Goal: Communication & Community: Ask a question

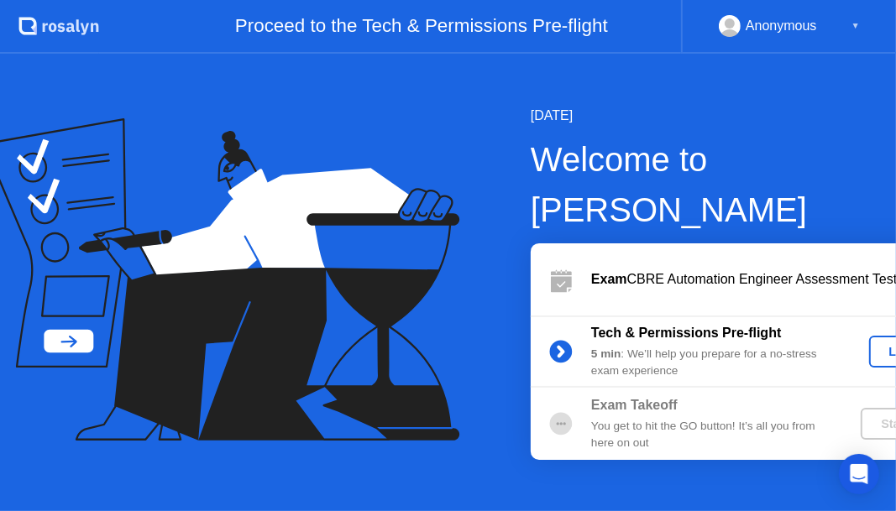
click at [851, 24] on div "Anonymous ▼" at bounding box center [789, 26] width 141 height 22
click at [869, 336] on button "Let's Go" at bounding box center [913, 352] width 88 height 32
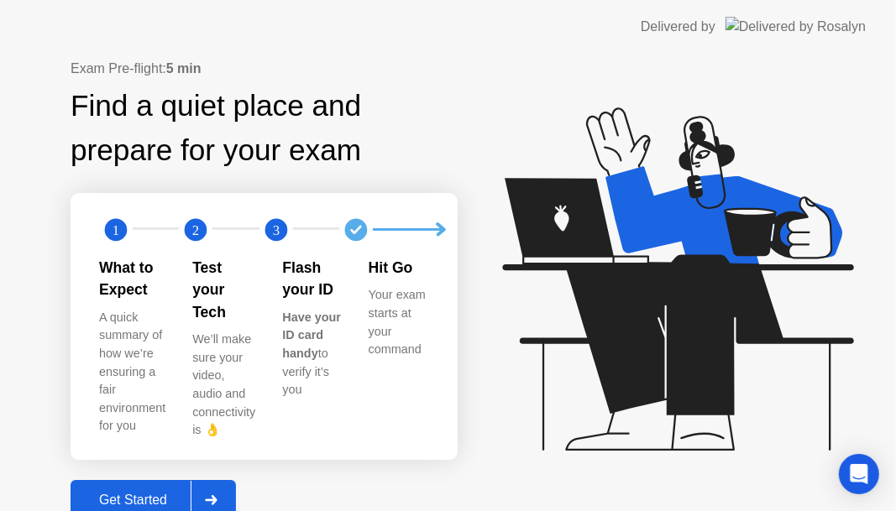
click at [175, 480] on button "Get Started" at bounding box center [153, 500] width 165 height 40
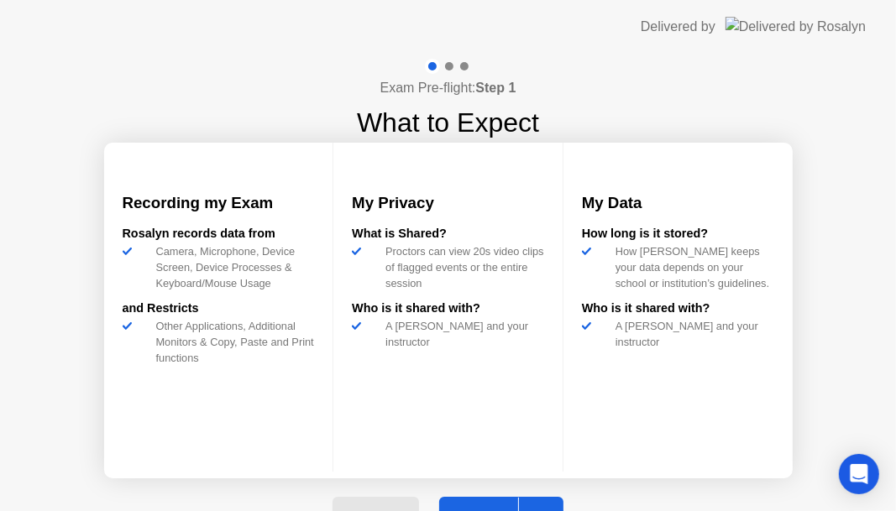
click at [469, 504] on button "Next" at bounding box center [501, 517] width 125 height 40
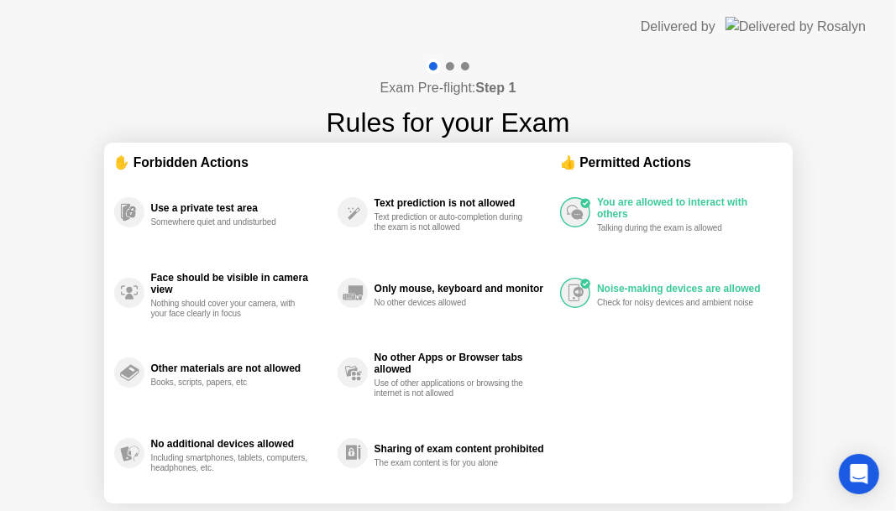
click at [580, 244] on div "You are allowed to interact with others Talking during the exam is allowed" at bounding box center [671, 212] width 222 height 81
drag, startPoint x: 580, startPoint y: 244, endPoint x: 584, endPoint y: 212, distance: 32.2
click at [580, 240] on div "You are allowed to interact with others Talking during the exam is allowed" at bounding box center [671, 212] width 222 height 81
click at [585, 202] on icon at bounding box center [585, 204] width 5 height 4
drag, startPoint x: 585, startPoint y: 202, endPoint x: 555, endPoint y: 201, distance: 30.3
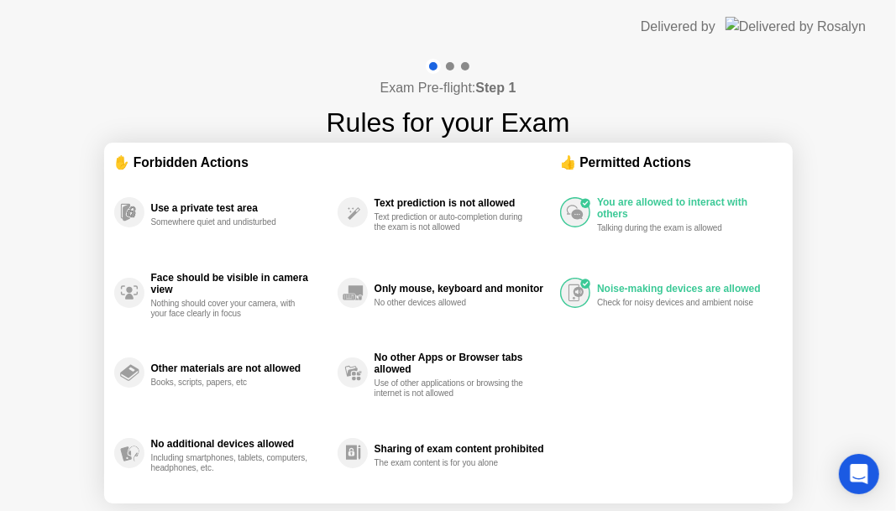
click at [585, 204] on icon at bounding box center [575, 212] width 30 height 30
click at [449, 67] on div at bounding box center [450, 66] width 8 height 8
click at [460, 64] on div at bounding box center [448, 66] width 49 height 15
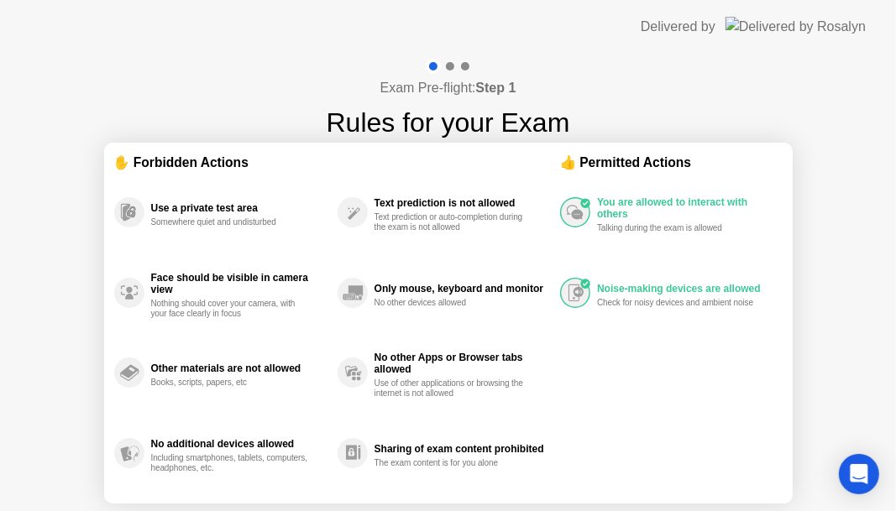
click at [460, 66] on div at bounding box center [448, 66] width 49 height 15
click at [862, 490] on div "Open Intercom Messenger" at bounding box center [859, 475] width 45 height 45
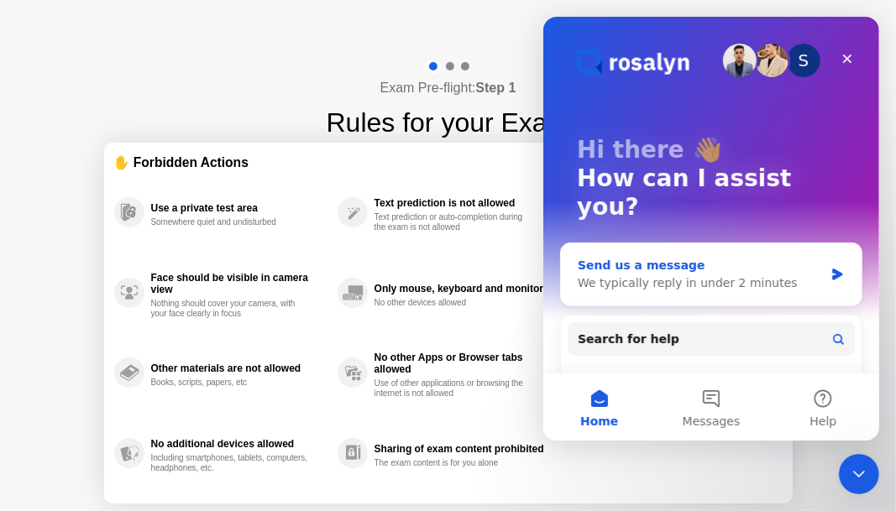
click at [698, 275] on div "We typically reply in under 2 minutes" at bounding box center [700, 284] width 246 height 18
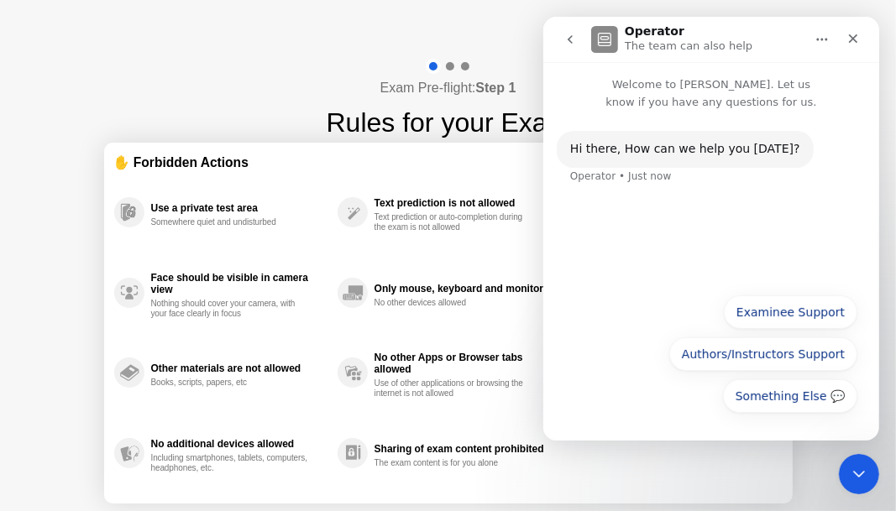
click at [622, 152] on div "Hi ​there, How can we help you [DATE]?" at bounding box center [684, 149] width 230 height 17
click at [644, 181] on div "Operator • Just now" at bounding box center [620, 176] width 102 height 10
drag, startPoint x: 761, startPoint y: 173, endPoint x: 770, endPoint y: 160, distance: 16.3
click at [763, 171] on div "Hi ​there, How can we help you [DATE]? Operator • Just now" at bounding box center [710, 168] width 309 height 74
click at [774, 154] on div "Hi ​there, How can we help you [DATE]? Operator • Just now" at bounding box center [684, 149] width 257 height 37
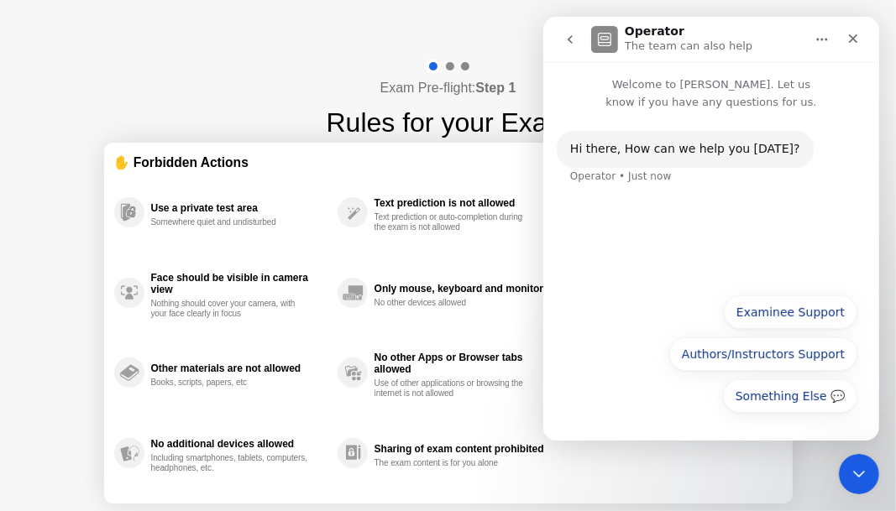
click at [680, 245] on div "Hi ​there, How can we help you [DATE]? Operator • Just now" at bounding box center [711, 198] width 336 height 174
click at [631, 183] on div "Hi ​there, How can we help you [DATE]? Operator • Just now" at bounding box center [710, 168] width 309 height 74
click at [628, 174] on div "Operator • Just now" at bounding box center [620, 176] width 102 height 10
click at [784, 152] on div "Hi ​there, How can we help you [DATE]? Operator • Just now" at bounding box center [710, 168] width 309 height 74
click at [763, 143] on div "Hi ​there, How can we help you [DATE]?" at bounding box center [684, 149] width 230 height 17
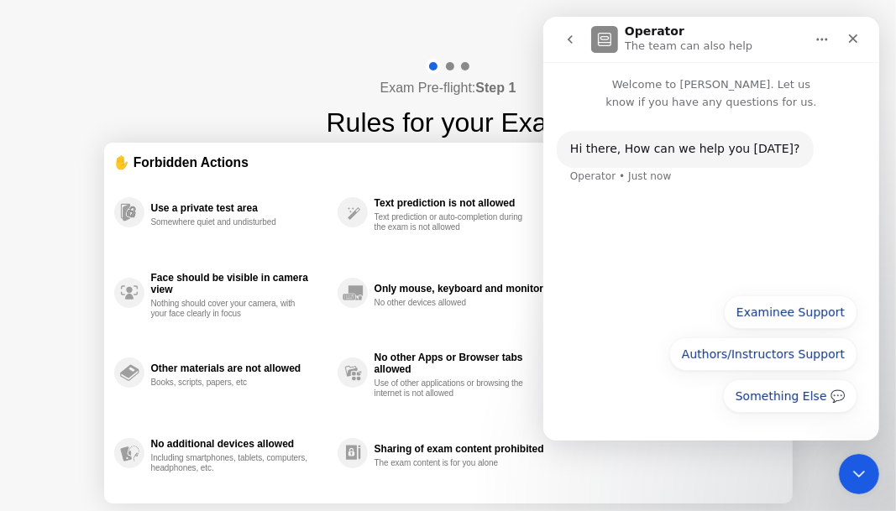
click at [752, 153] on div "Hi ​there, How can we help you [DATE]?" at bounding box center [684, 149] width 230 height 17
drag, startPoint x: 745, startPoint y: 162, endPoint x: 731, endPoint y: 186, distance: 27.5
click at [744, 163] on div "Hi ​there, How can we help you [DATE]? Operator • Just now" at bounding box center [684, 149] width 257 height 37
click at [702, 229] on div "Hi ​there, How can we help you [DATE]? Operator • Just now" at bounding box center [711, 198] width 336 height 174
drag, startPoint x: 635, startPoint y: 179, endPoint x: 625, endPoint y: 170, distance: 13.7
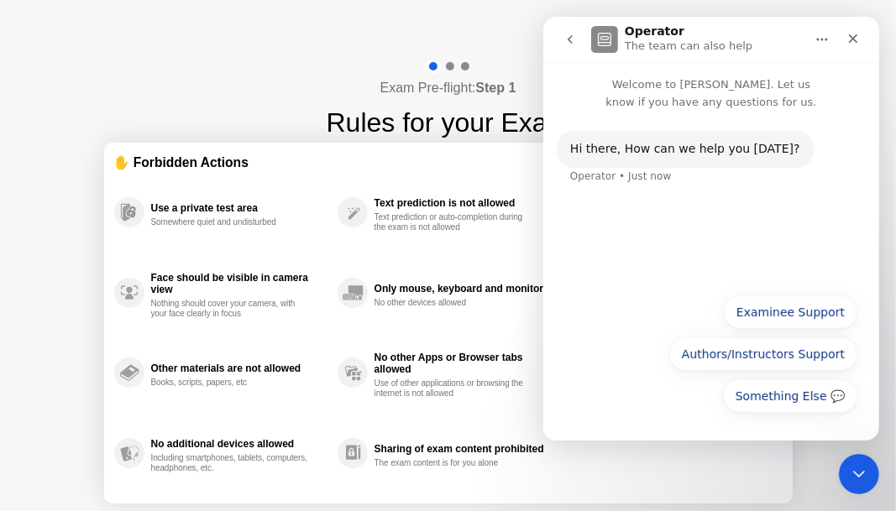
click at [632, 176] on div "Operator • Just now" at bounding box center [620, 176] width 102 height 10
click at [636, 218] on div "Hi ​there, How can we help you [DATE]? Operator • Just now" at bounding box center [711, 198] width 336 height 174
click at [711, 220] on div "Hi ​there, How can we help you [DATE]? Operator • Just now" at bounding box center [711, 198] width 336 height 174
click at [785, 404] on button "Something Else 💬" at bounding box center [789, 397] width 134 height 34
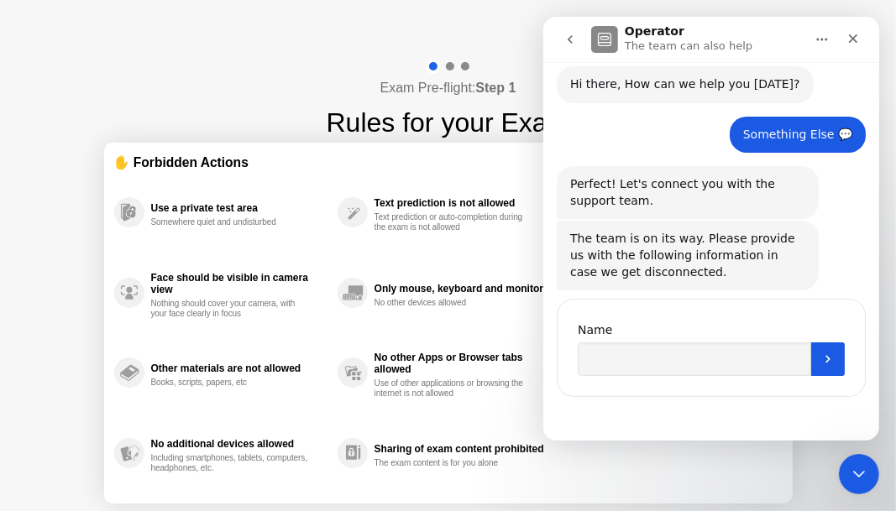
scroll to position [65, 0]
click at [690, 368] on input "Name" at bounding box center [693, 360] width 233 height 34
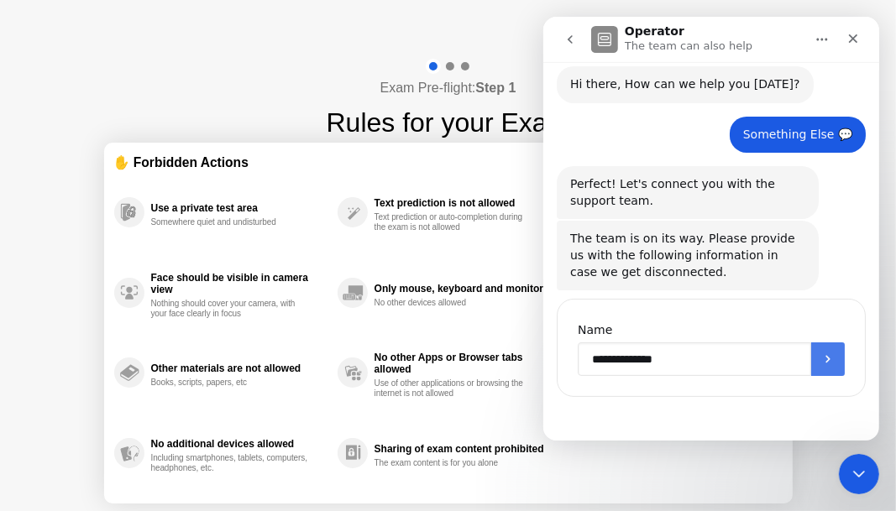
type input "**********"
click at [827, 351] on button "Submit" at bounding box center [827, 360] width 34 height 34
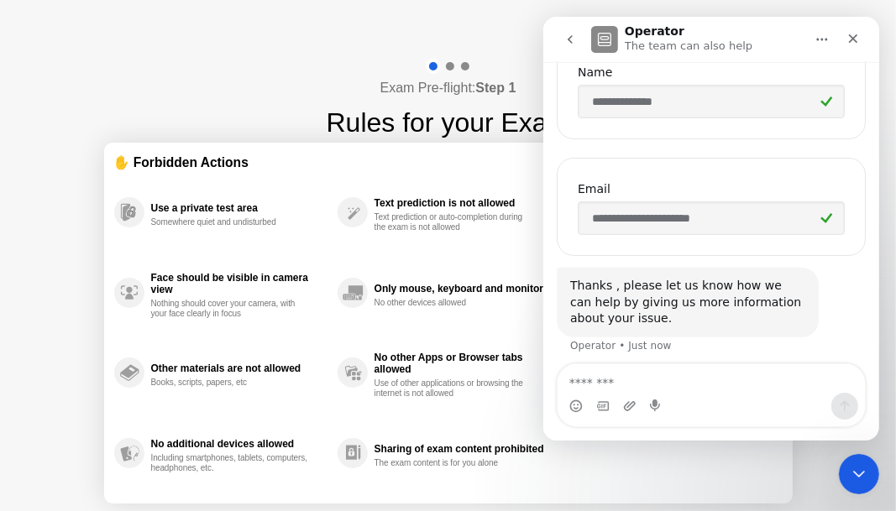
scroll to position [329, 0]
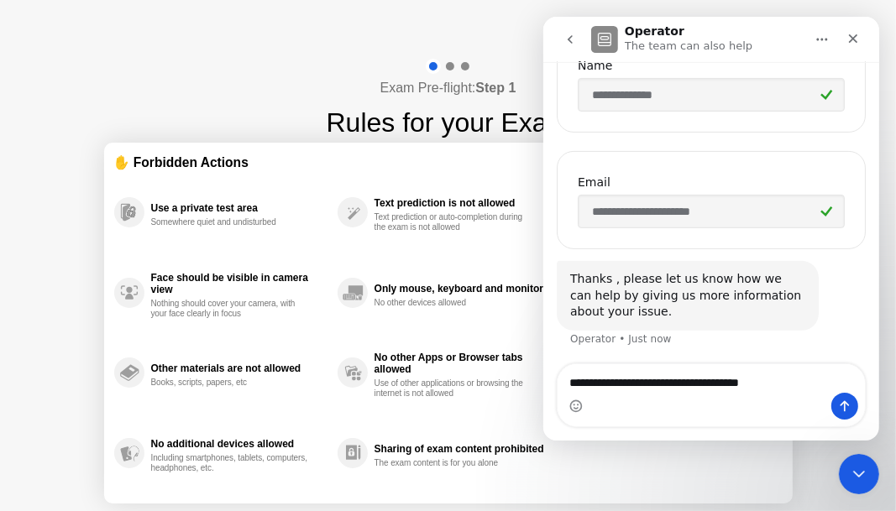
type textarea "**********"
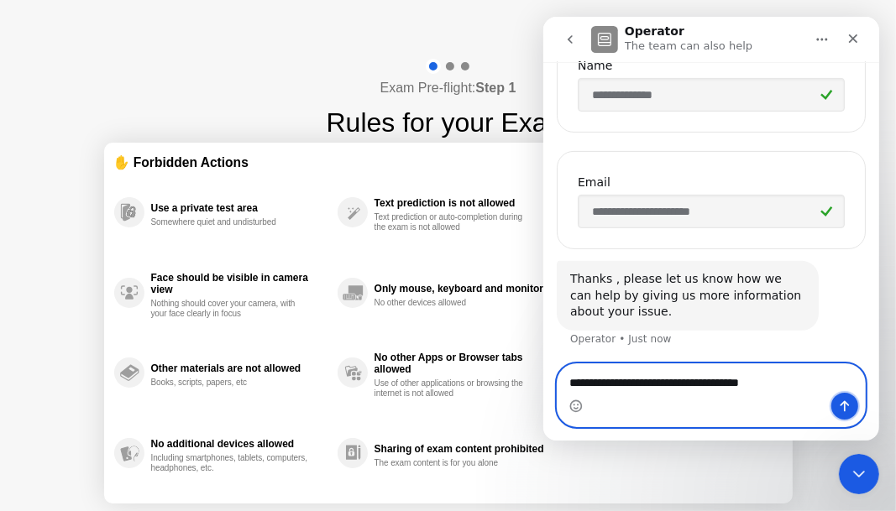
click at [842, 403] on icon "Send a message…" at bounding box center [843, 406] width 13 height 13
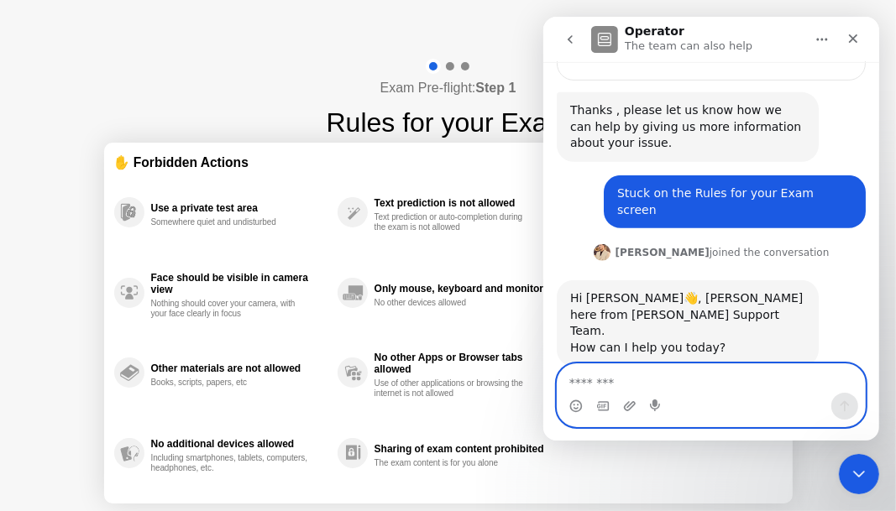
scroll to position [501, 0]
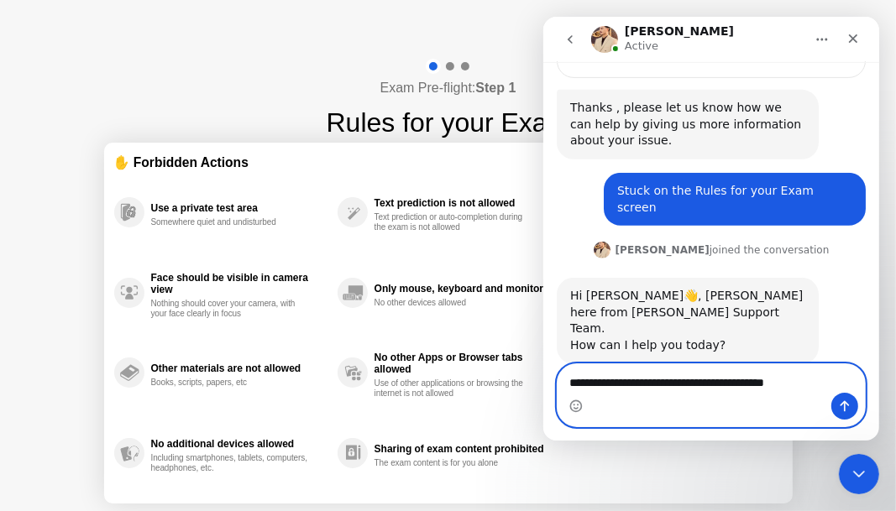
type textarea "**********"
click at [853, 407] on button "Send a message…" at bounding box center [844, 406] width 27 height 27
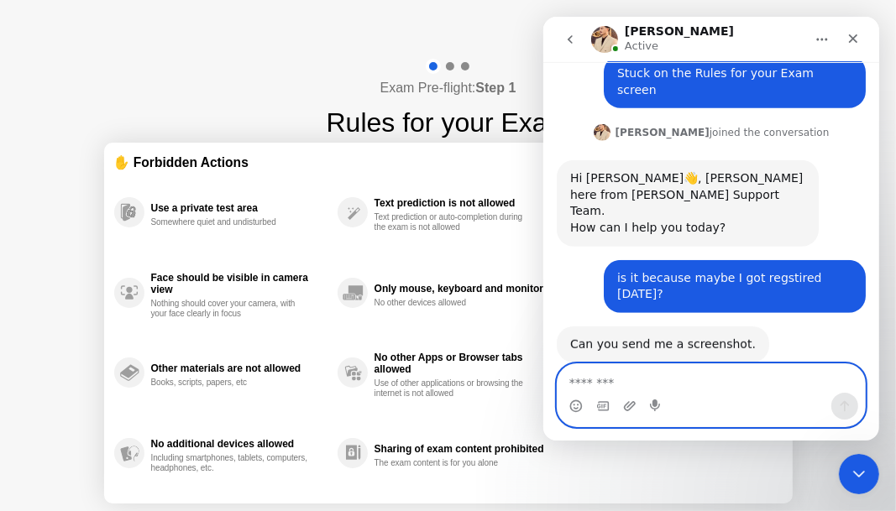
scroll to position [617, 0]
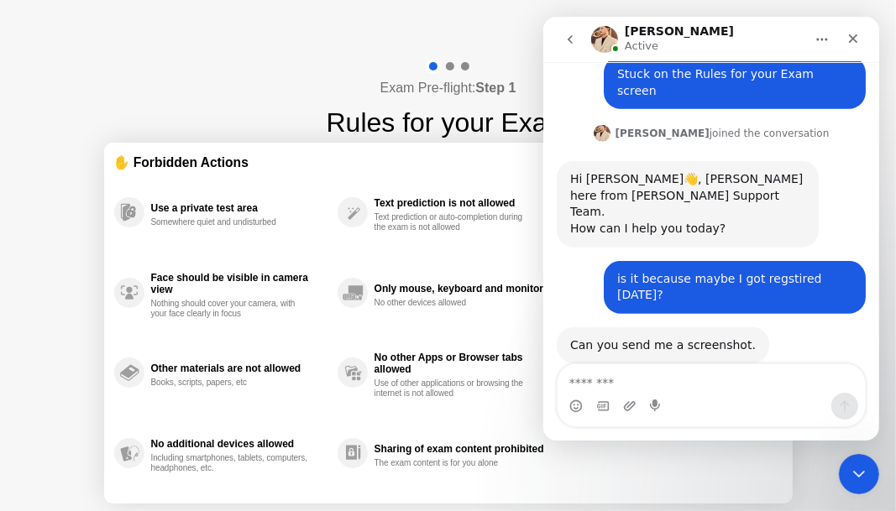
click at [327, 61] on div "Exam Pre-flight: Step 1 Rules for your Exam" at bounding box center [449, 101] width 244 height 84
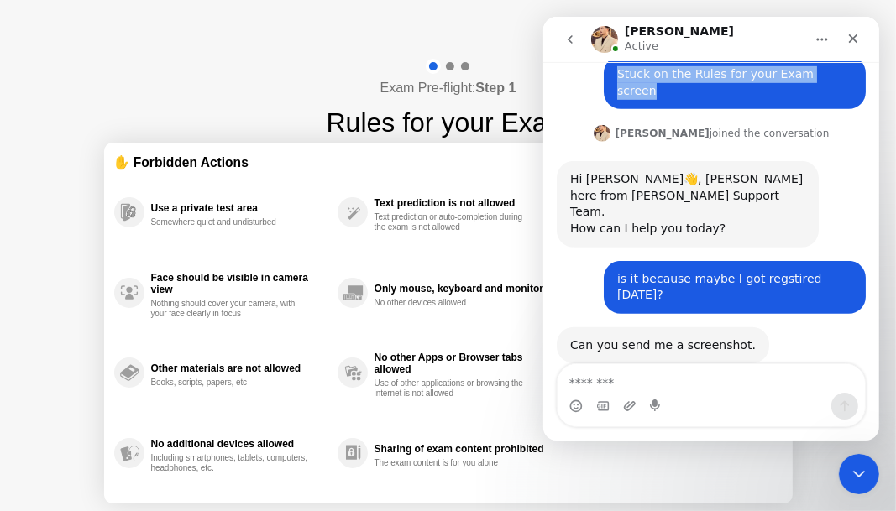
scroll to position [616, 0]
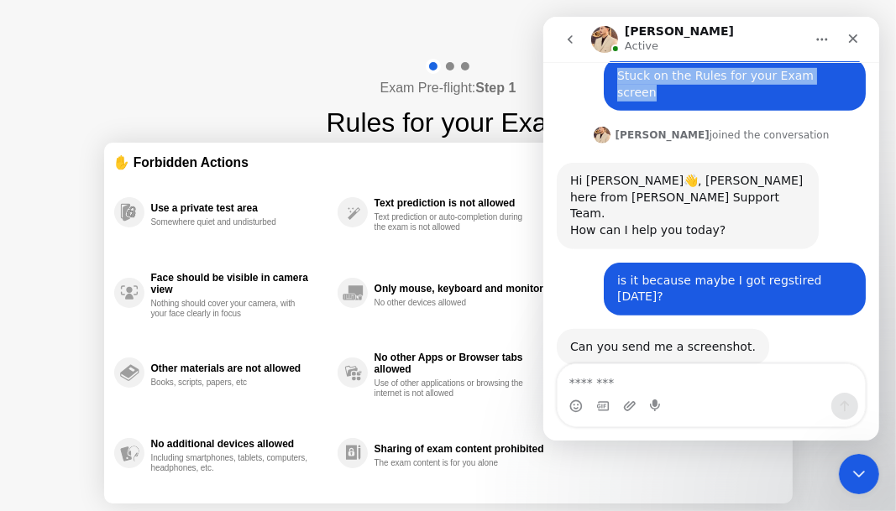
drag, startPoint x: 735, startPoint y: 39, endPoint x: 727, endPoint y: 100, distance: 60.9
click at [875, 232] on div "**********" at bounding box center [711, 229] width 336 height 424
click at [689, 38] on div "Abdul Active" at bounding box center [696, 39] width 213 height 29
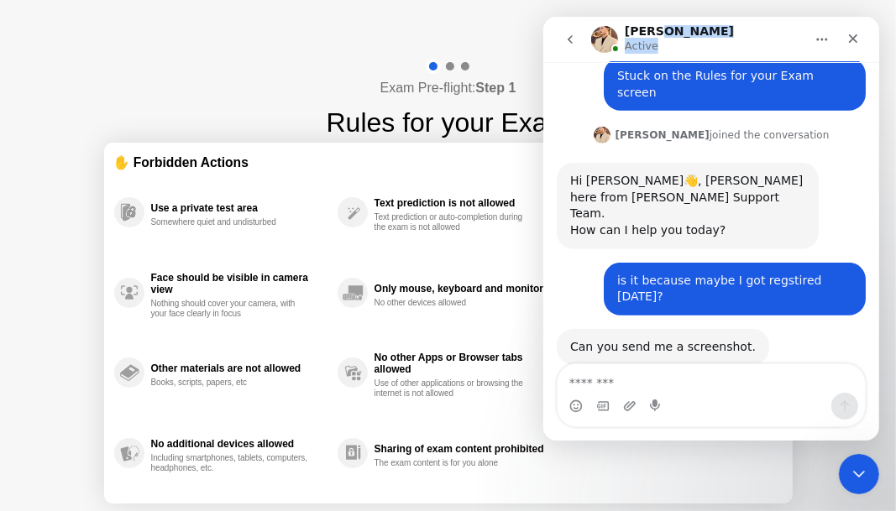
drag, startPoint x: 679, startPoint y: 31, endPoint x: 736, endPoint y: 40, distance: 57.0
click at [736, 40] on div "Abdul Active" at bounding box center [696, 39] width 213 height 29
click at [351, 68] on div "Exam Pre-flight: Step 1 Rules for your Exam" at bounding box center [449, 101] width 244 height 84
click at [177, 37] on header "Delivered by" at bounding box center [448, 27] width 896 height 54
click at [867, 467] on icon "Close Intercom Messenger" at bounding box center [857, 472] width 20 height 20
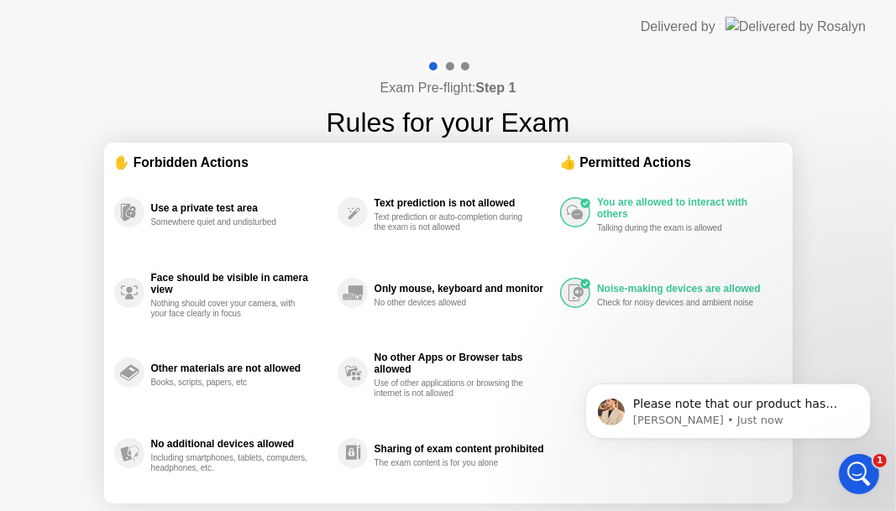
scroll to position [0, 0]
click at [765, 406] on p "Please note that our product has determined that your internet connection was u…" at bounding box center [740, 404] width 217 height 17
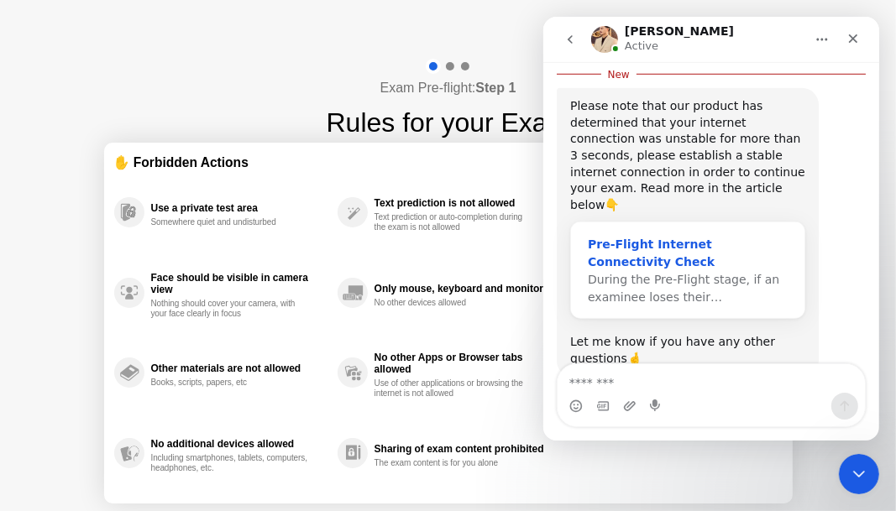
scroll to position [920, 0]
click at [663, 236] on div "Pre-Flight Internet Connectivity Check" at bounding box center [687, 253] width 200 height 35
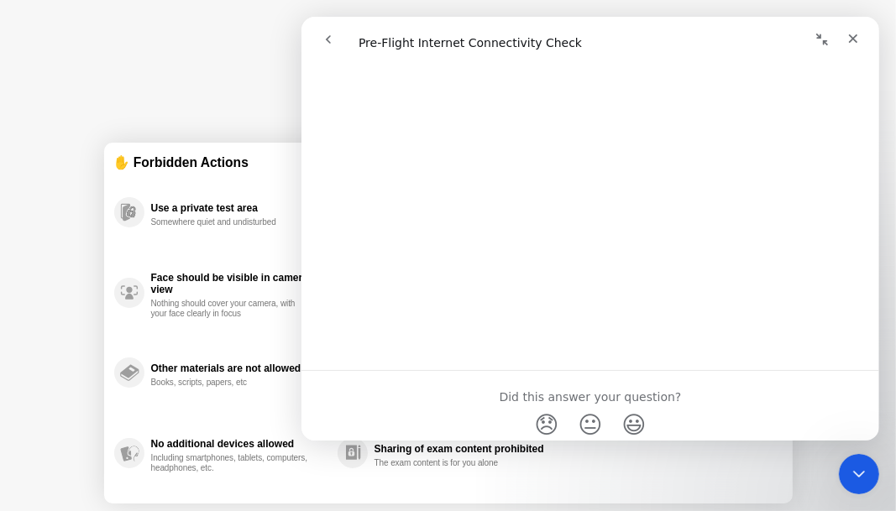
scroll to position [539, 0]
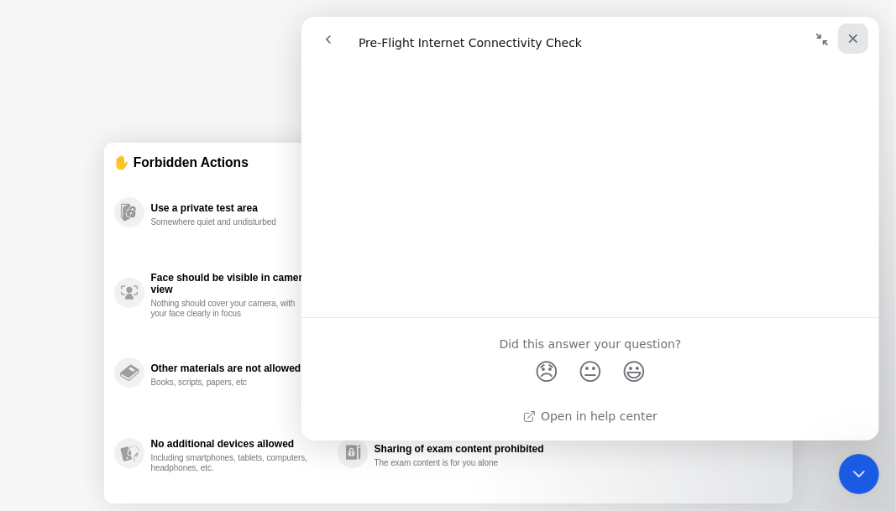
click at [846, 41] on icon "Close" at bounding box center [852, 38] width 13 height 13
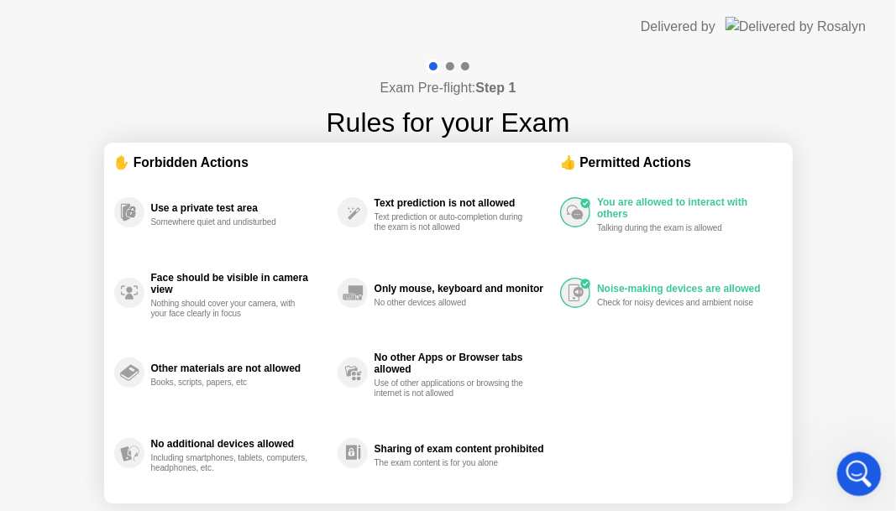
click at [838, 475] on div "Open Intercom Messenger" at bounding box center [856, 471] width 55 height 55
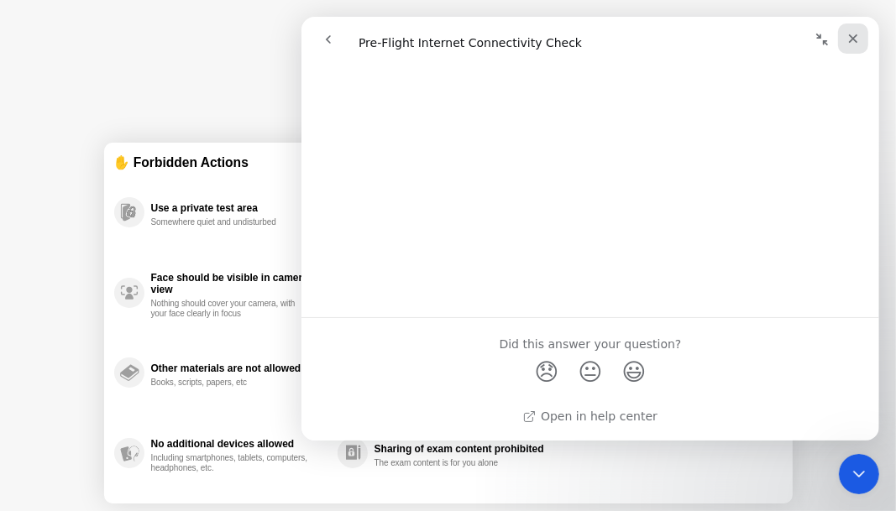
click at [854, 36] on icon "Close" at bounding box center [852, 38] width 9 height 9
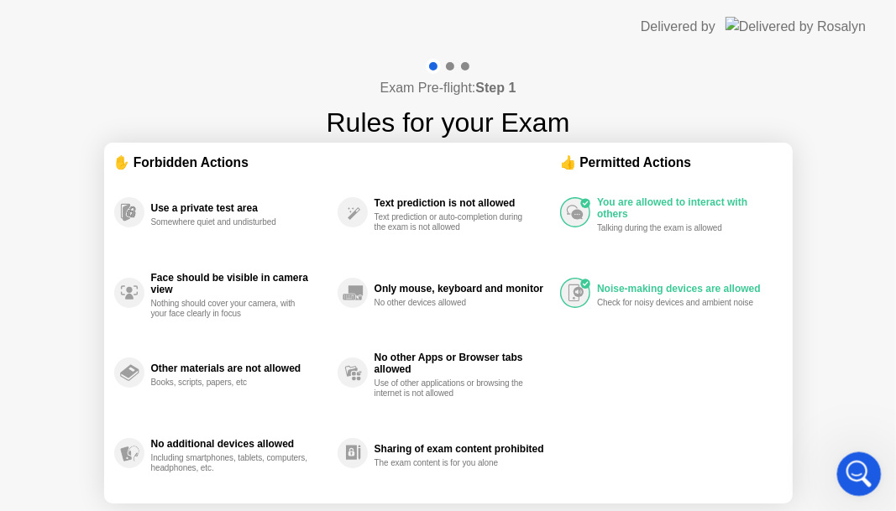
click at [837, 484] on div "Open Intercom Messenger" at bounding box center [857, 472] width 40 height 40
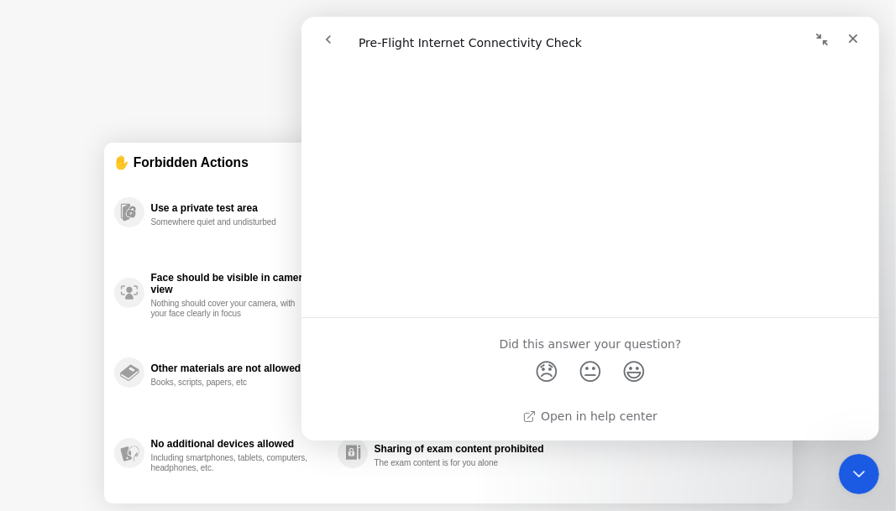
click at [585, 428] on div "Open in help center" at bounding box center [590, 421] width 578 height 41
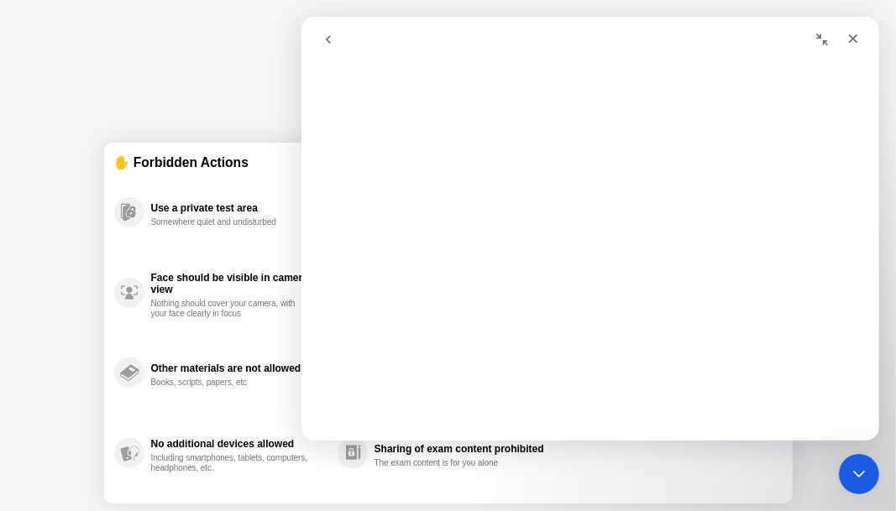
scroll to position [0, 0]
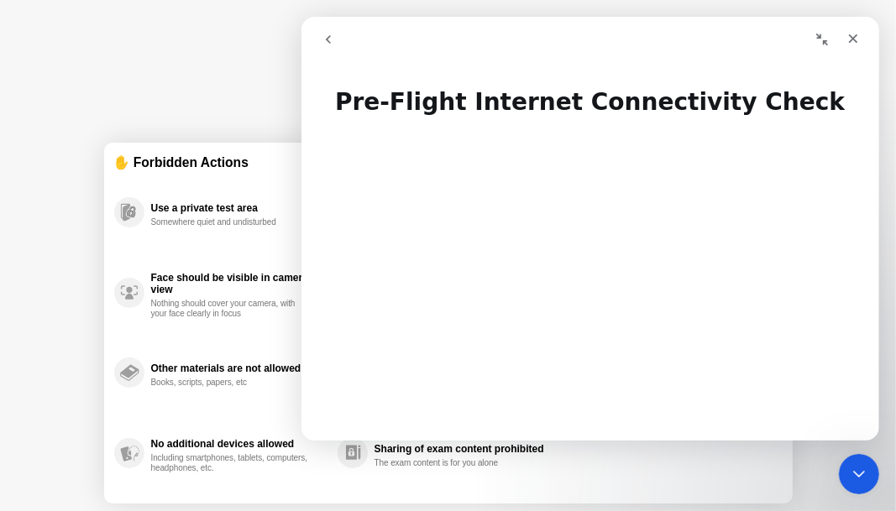
click at [322, 43] on icon "go back" at bounding box center [327, 39] width 13 height 13
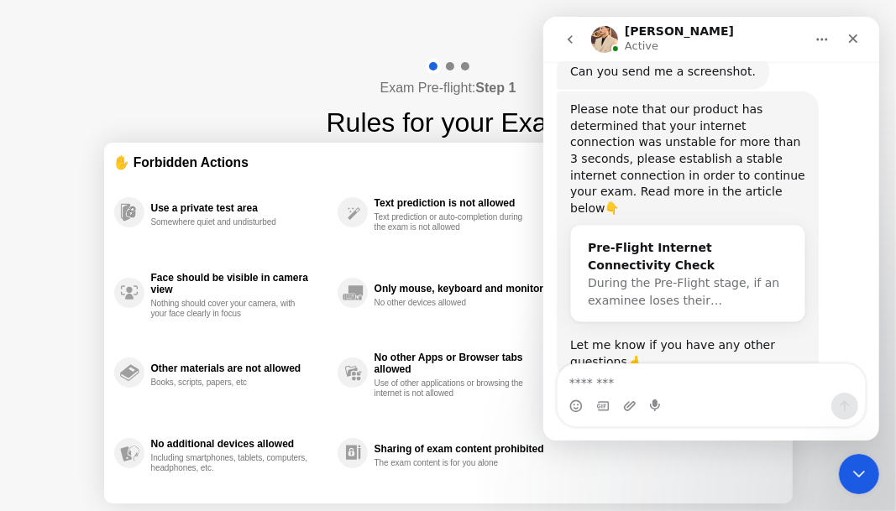
scroll to position [892, 0]
click at [609, 377] on textarea "Message…" at bounding box center [710, 379] width 307 height 29
type textarea "*"
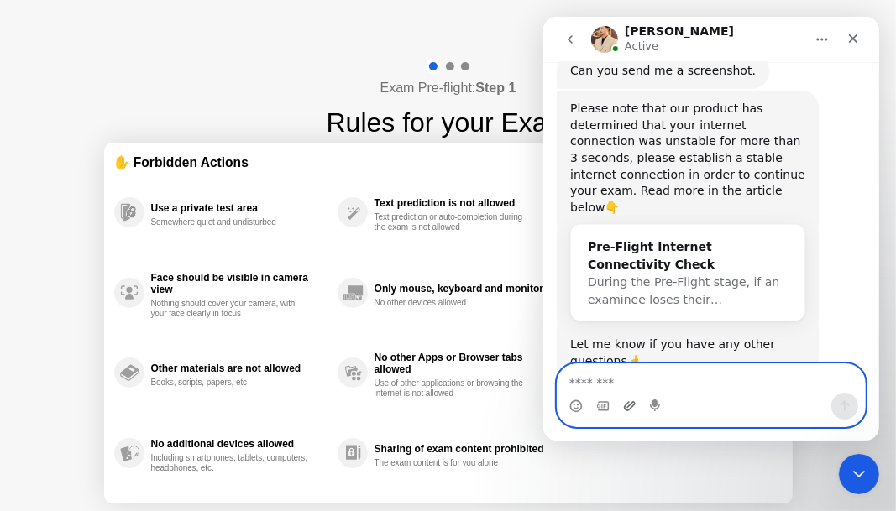
click at [625, 410] on icon "Upload attachment" at bounding box center [629, 405] width 12 height 9
click at [658, 387] on textarea "Message…" at bounding box center [710, 379] width 307 height 29
paste textarea "**********"
type textarea "**********"
drag, startPoint x: 677, startPoint y: 380, endPoint x: 521, endPoint y: 387, distance: 156.4
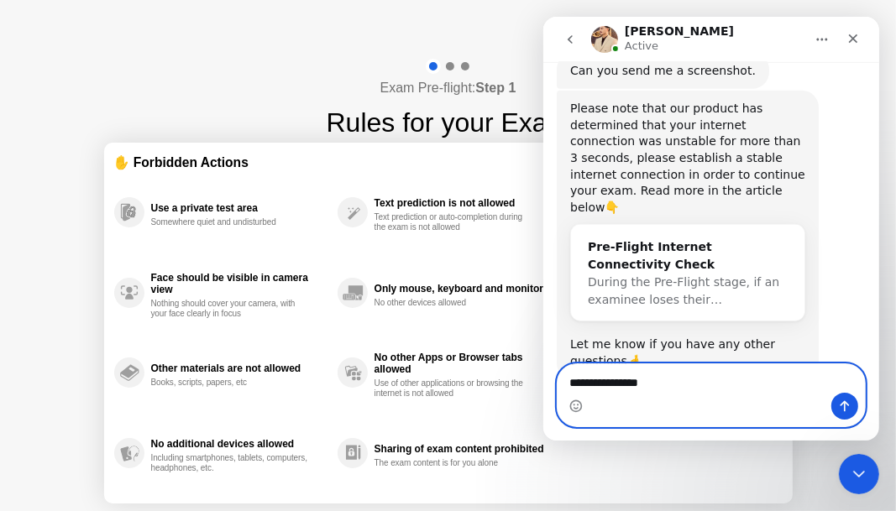
click at [543, 387] on html "**********" at bounding box center [711, 229] width 336 height 424
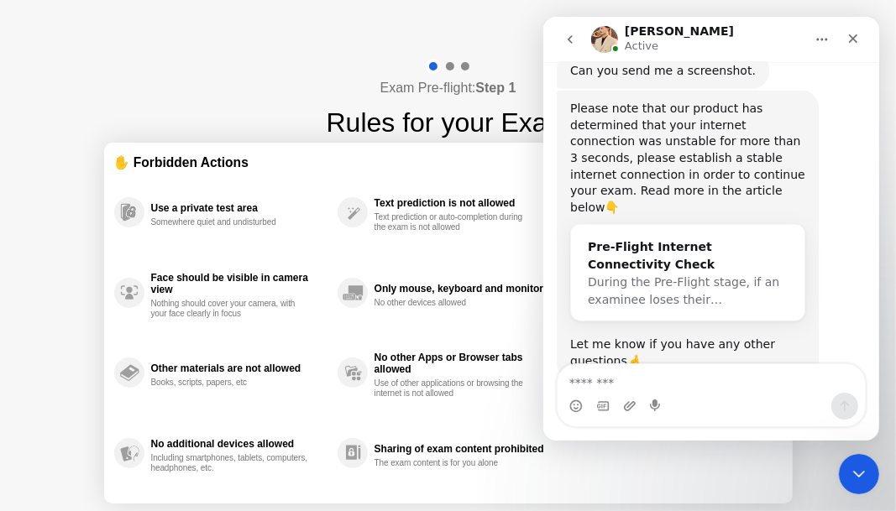
click at [630, 413] on div "Intercom messenger" at bounding box center [628, 406] width 13 height 27
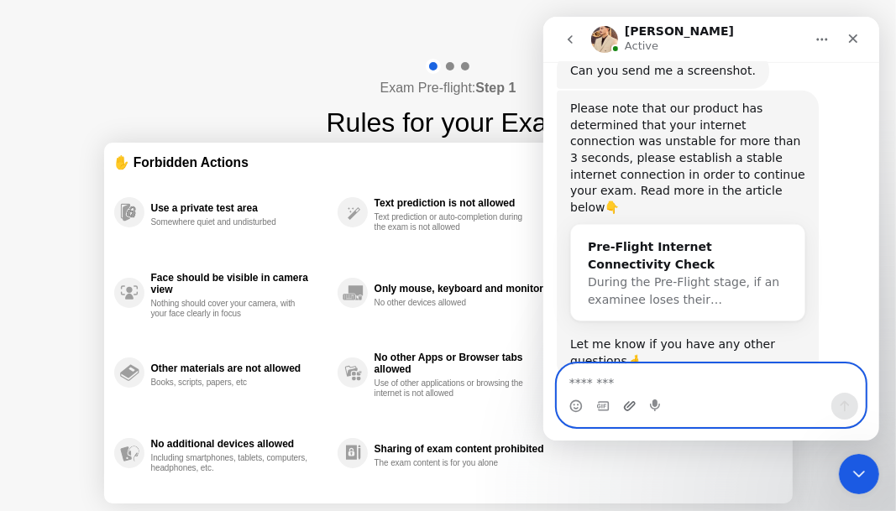
click at [627, 410] on icon "Upload attachment" at bounding box center [629, 405] width 12 height 9
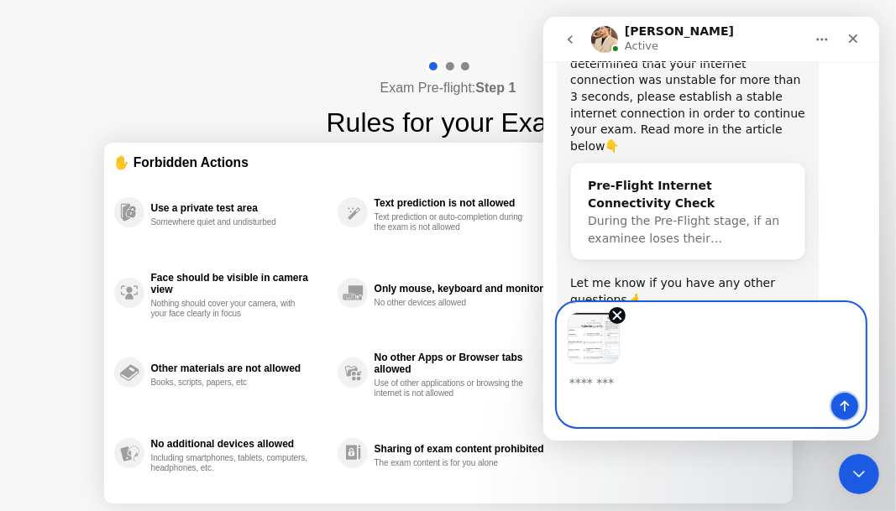
click at [836, 402] on button "Send a message…" at bounding box center [844, 406] width 27 height 27
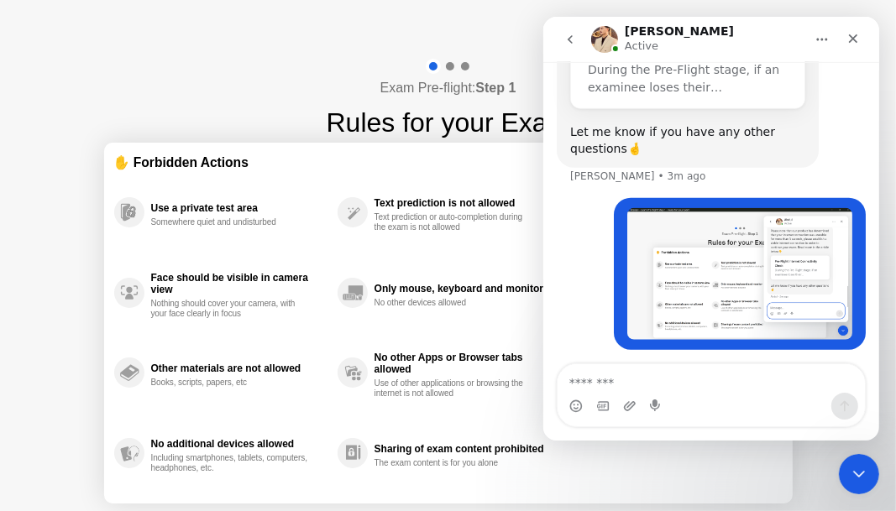
scroll to position [1122, 0]
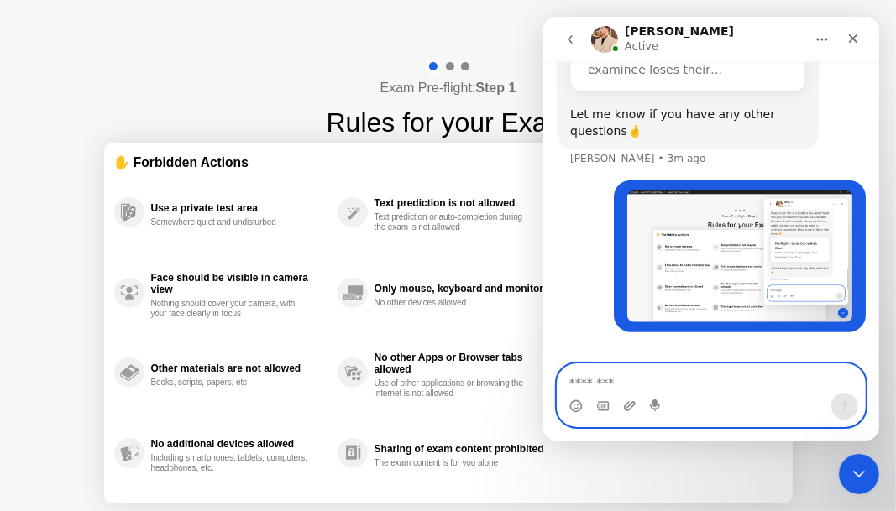
click at [672, 387] on textarea "Message…" at bounding box center [710, 379] width 307 height 29
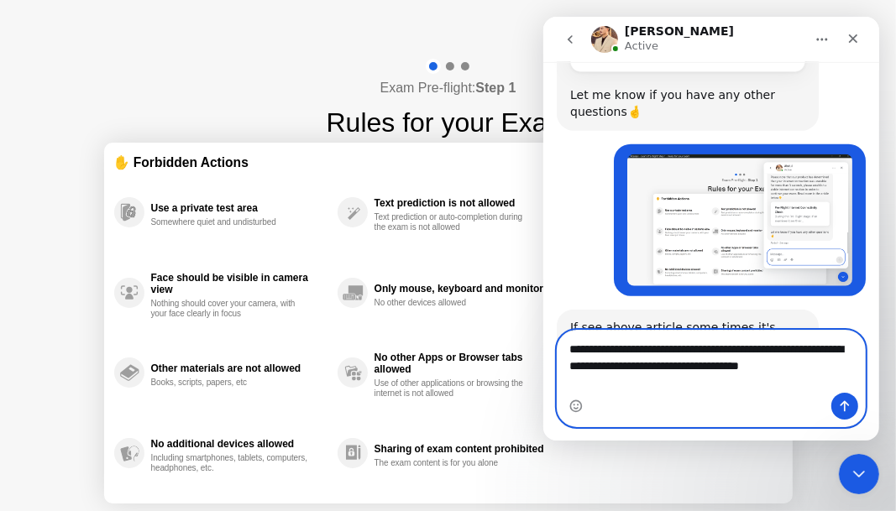
scroll to position [1158, 0]
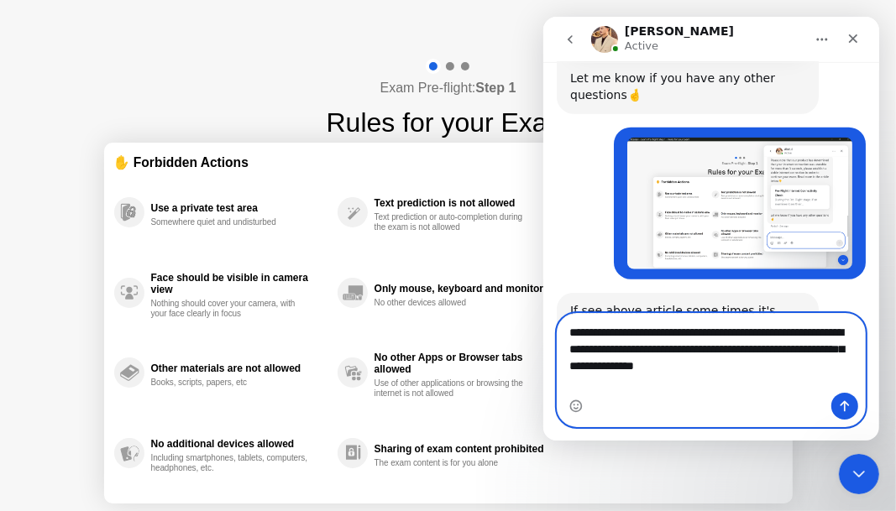
type textarea "**********"
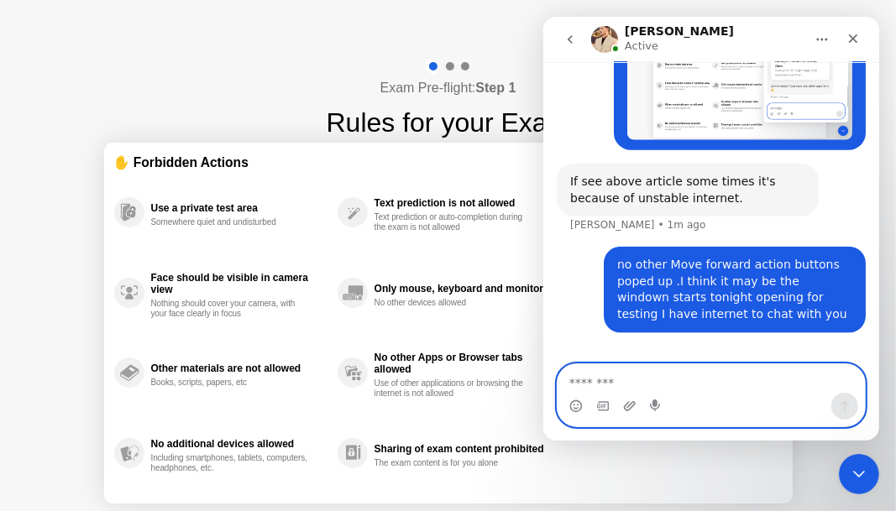
scroll to position [1288, 0]
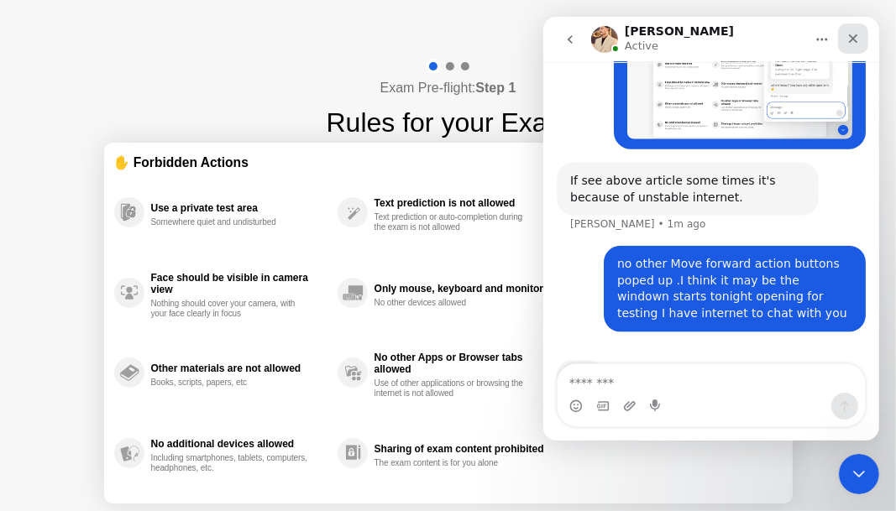
drag, startPoint x: 846, startPoint y: 42, endPoint x: 847, endPoint y: 29, distance: 13.5
drag, startPoint x: 732, startPoint y: 51, endPoint x: 679, endPoint y: 53, distance: 52.9
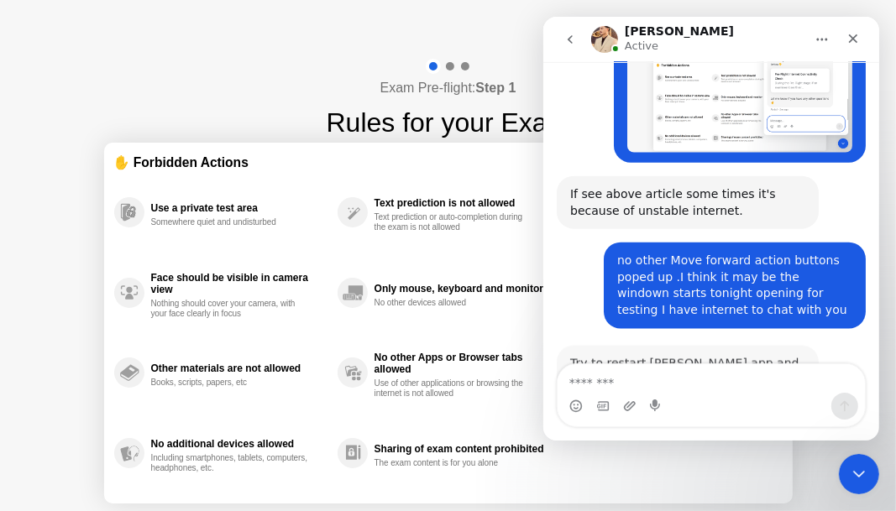
scroll to position [1274, 0]
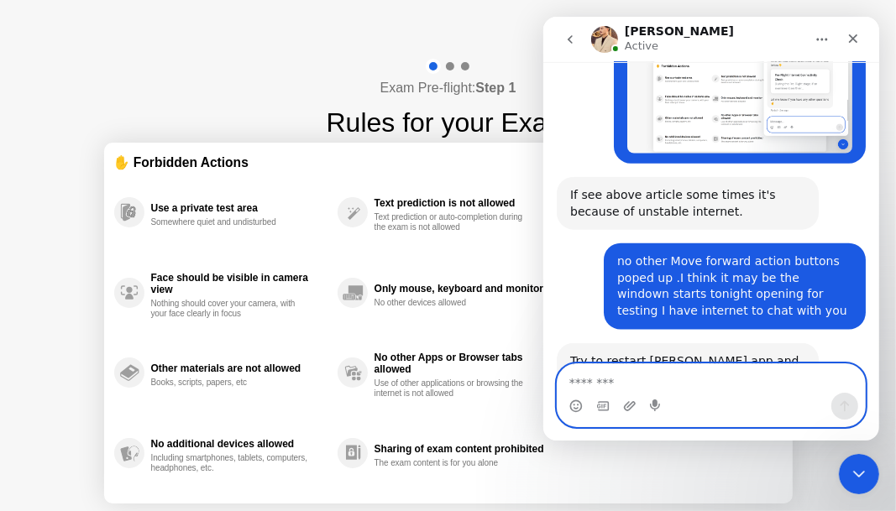
click at [675, 380] on textarea "Message…" at bounding box center [710, 379] width 307 height 29
paste textarea "**********"
type textarea "*"
click at [626, 407] on icon "Upload attachment" at bounding box center [628, 406] width 13 height 13
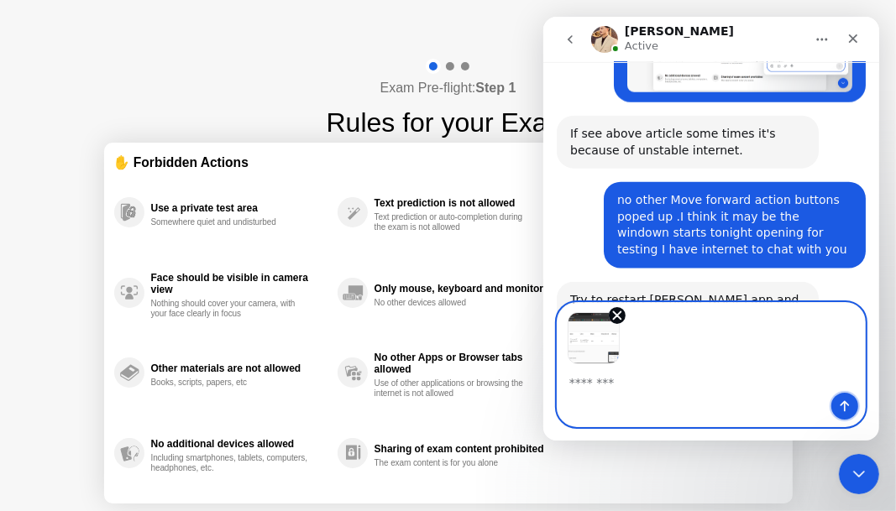
click at [837, 407] on icon "Send a message…" at bounding box center [843, 406] width 13 height 13
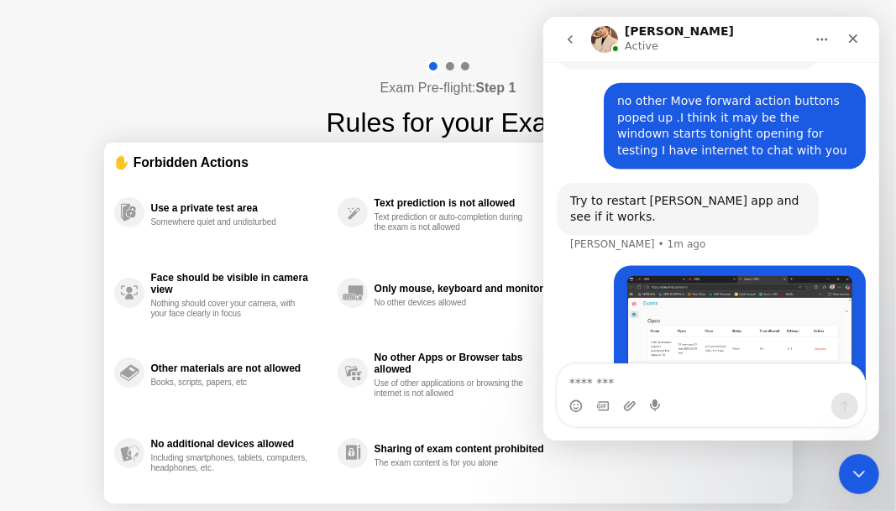
scroll to position [1440, 0]
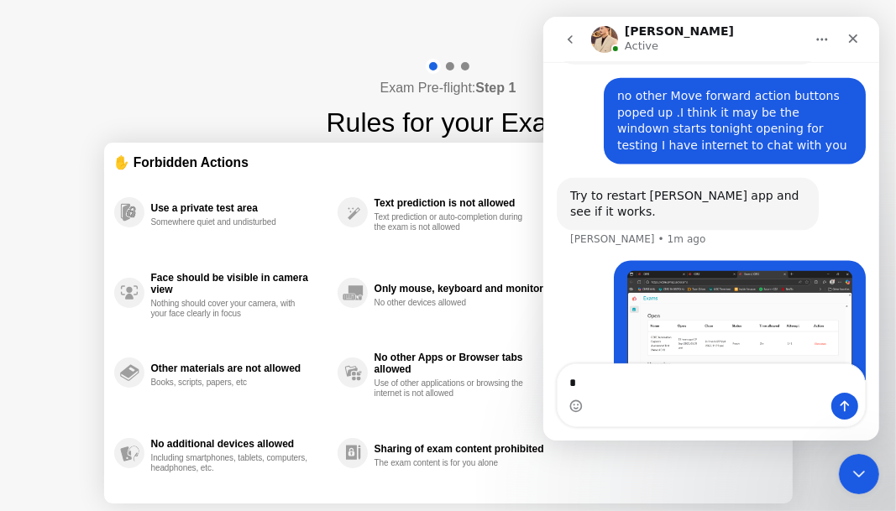
type textarea "**"
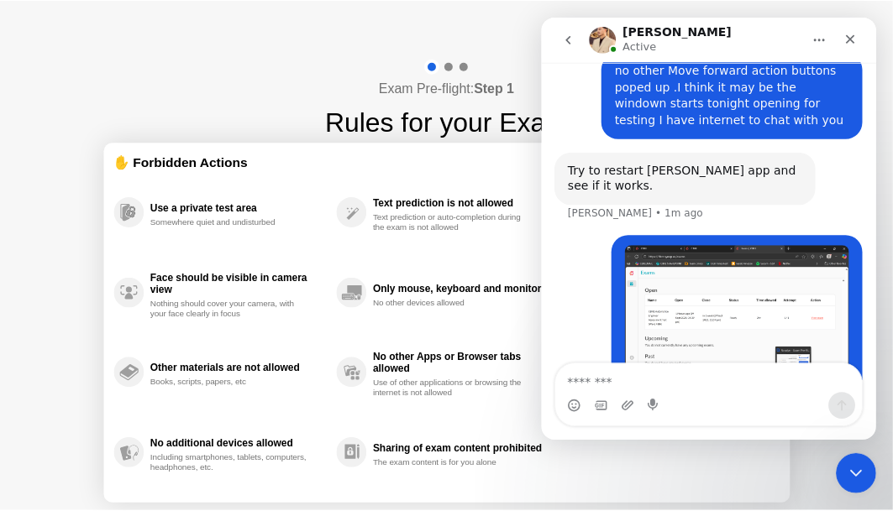
scroll to position [1478, 0]
